Goal: Find specific page/section

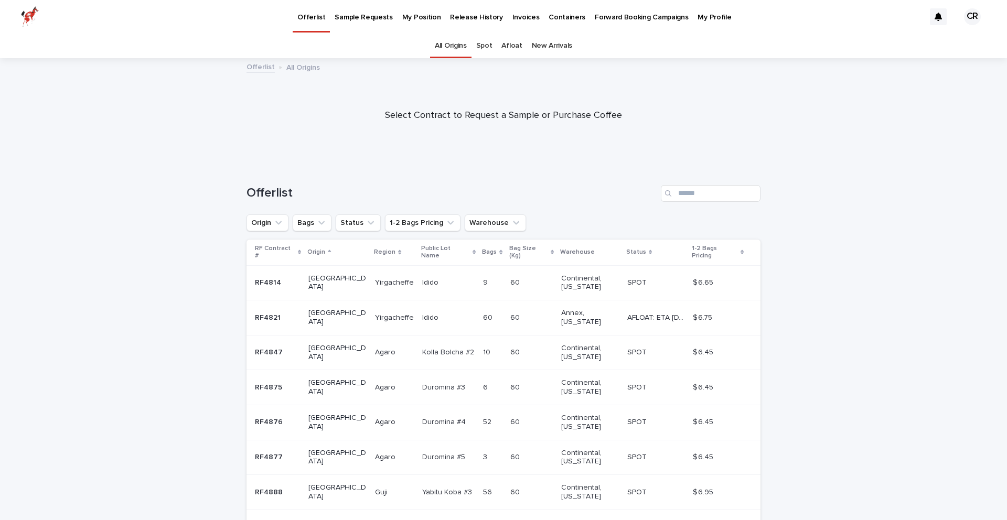
click at [403, 17] on p "My Position" at bounding box center [421, 11] width 39 height 22
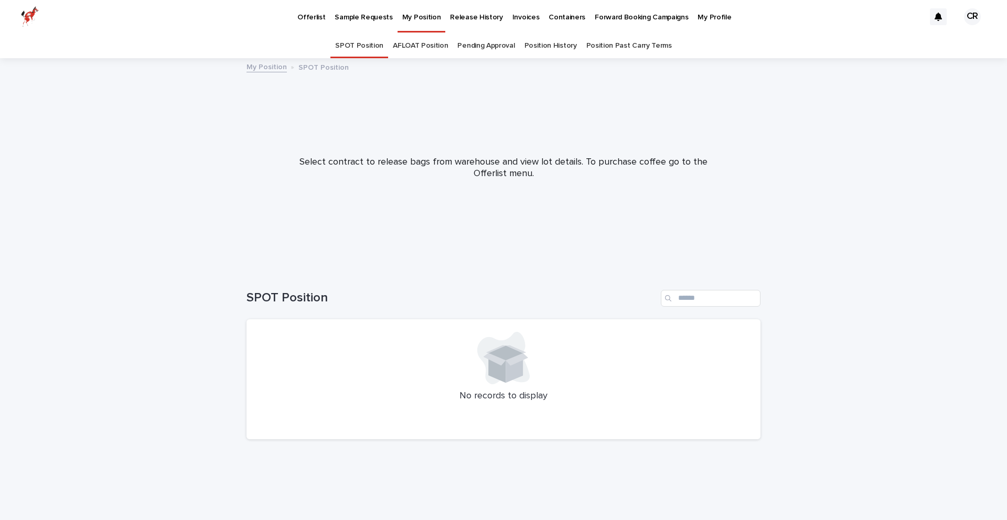
click at [469, 40] on link "Pending Approval" at bounding box center [485, 46] width 57 height 25
